Goal: Task Accomplishment & Management: Use online tool/utility

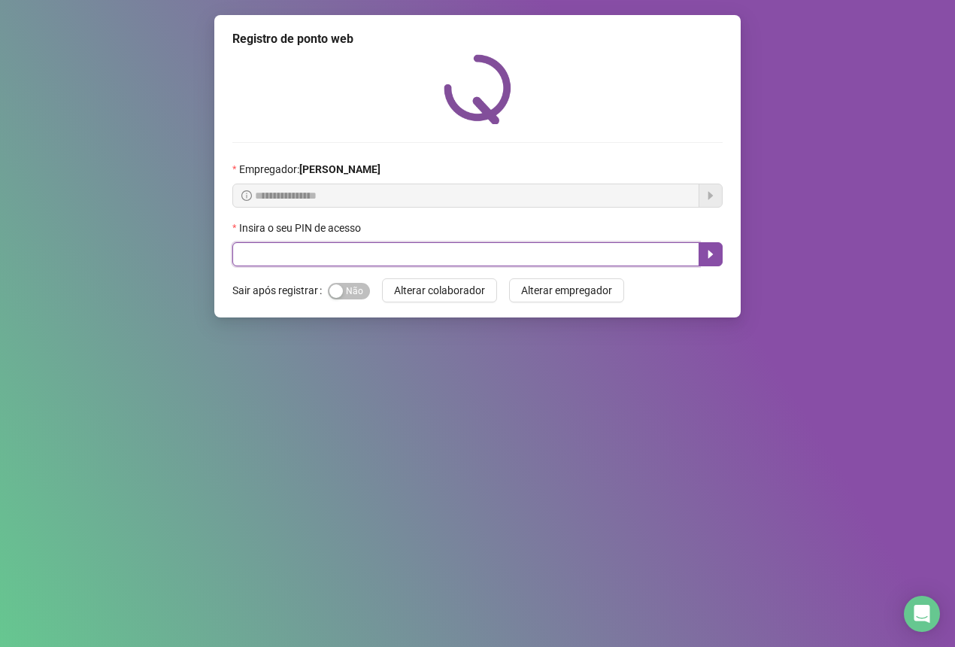
click at [365, 257] on input "text" at bounding box center [465, 254] width 467 height 24
type input "*****"
click at [712, 256] on icon "caret-right" at bounding box center [710, 254] width 5 height 8
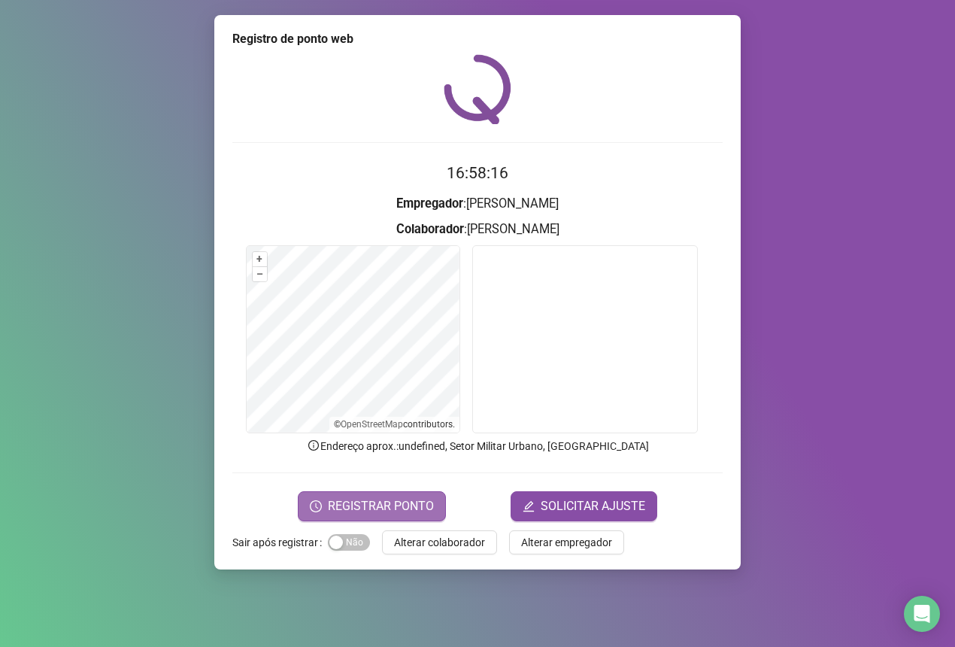
click at [326, 505] on button "REGISTRAR PONTO" at bounding box center [372, 506] width 148 height 30
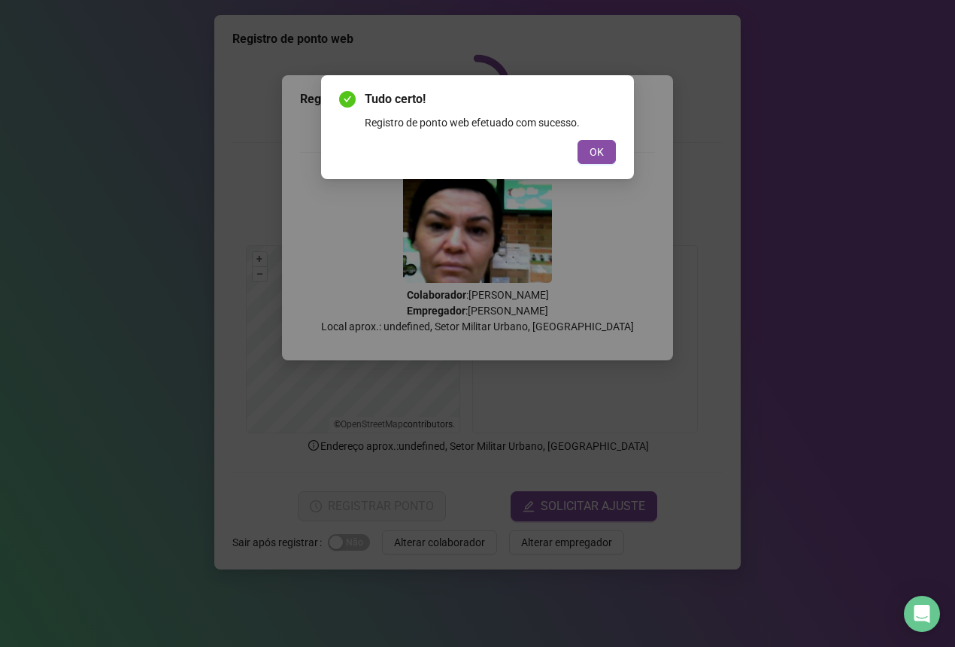
click at [620, 149] on div "Tudo certo! Registro de ponto web efetuado com sucesso. OK" at bounding box center [477, 127] width 313 height 104
click at [619, 140] on div "Tudo certo! Registro de ponto web efetuado com sucesso. OK" at bounding box center [477, 127] width 313 height 104
click at [596, 147] on span "OK" at bounding box center [597, 152] width 14 height 17
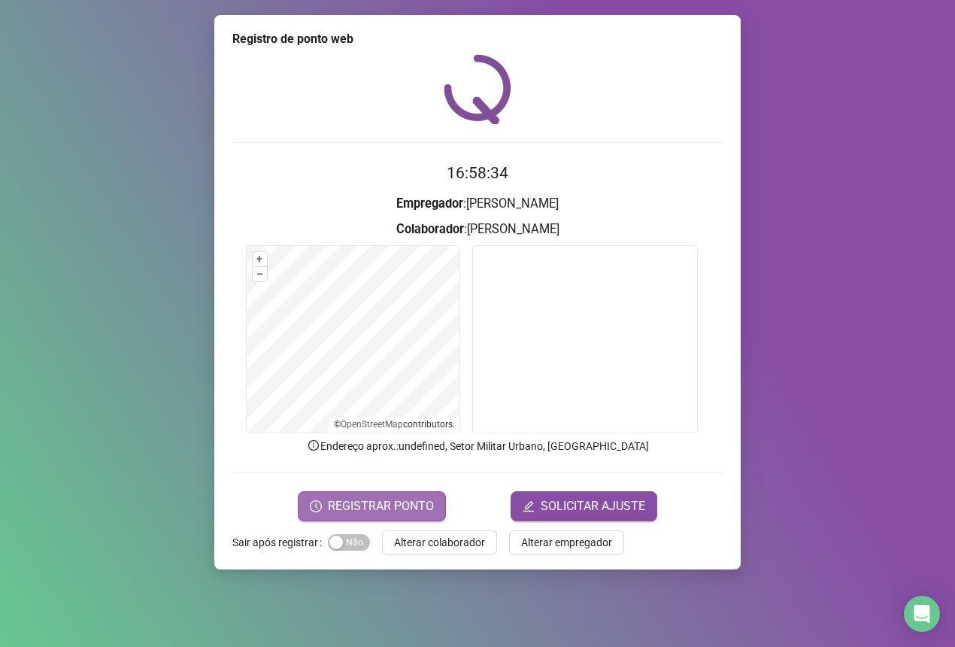
click at [389, 508] on span "REGISTRAR PONTO" at bounding box center [381, 506] width 106 height 18
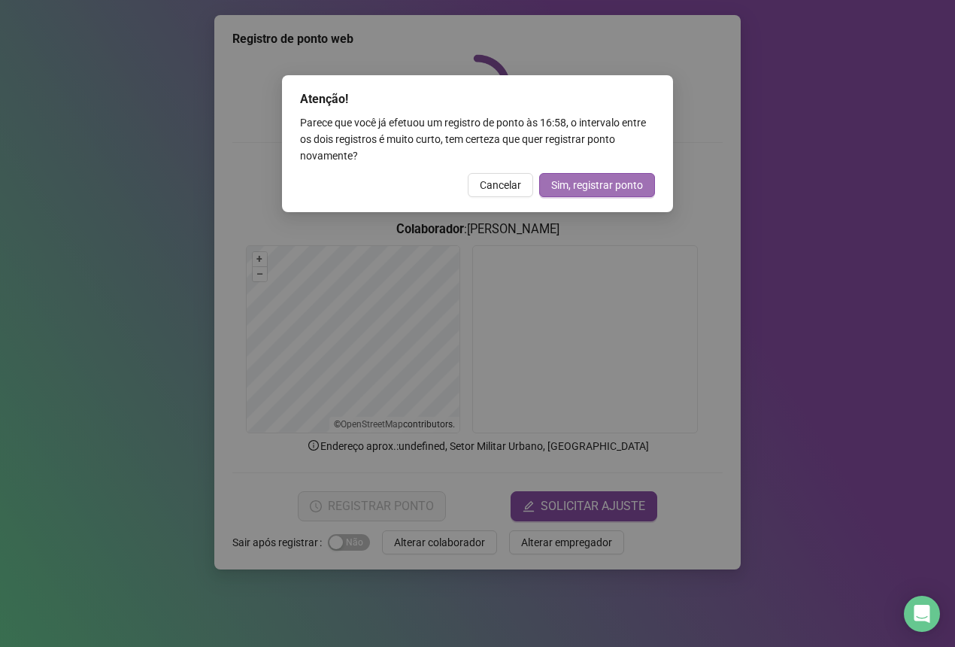
click at [610, 174] on button "Sim, registrar ponto" at bounding box center [597, 185] width 116 height 24
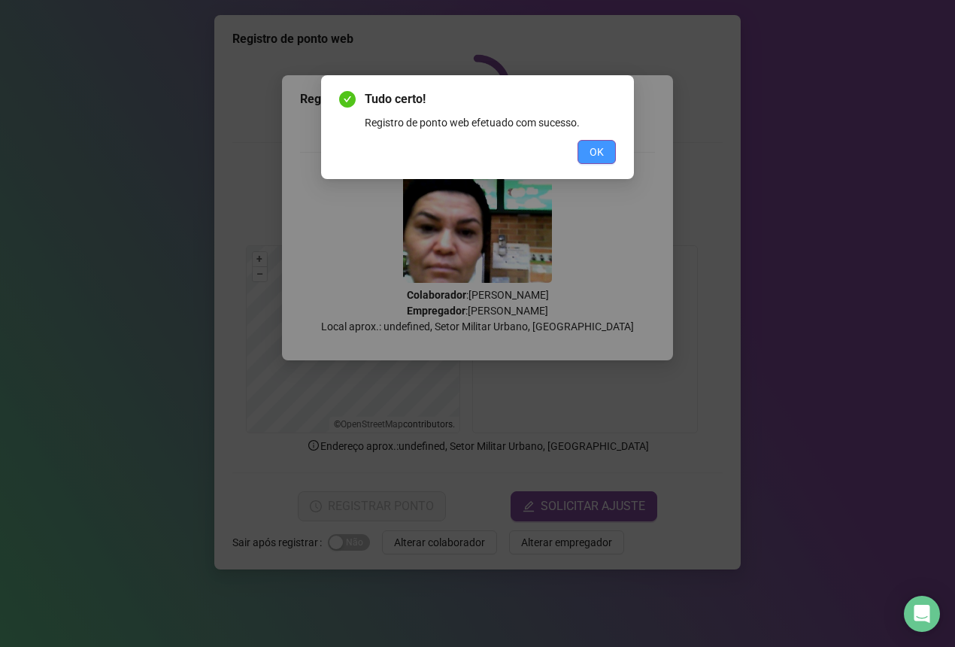
click at [604, 160] on button "OK" at bounding box center [596, 152] width 38 height 24
